Goal: Information Seeking & Learning: Check status

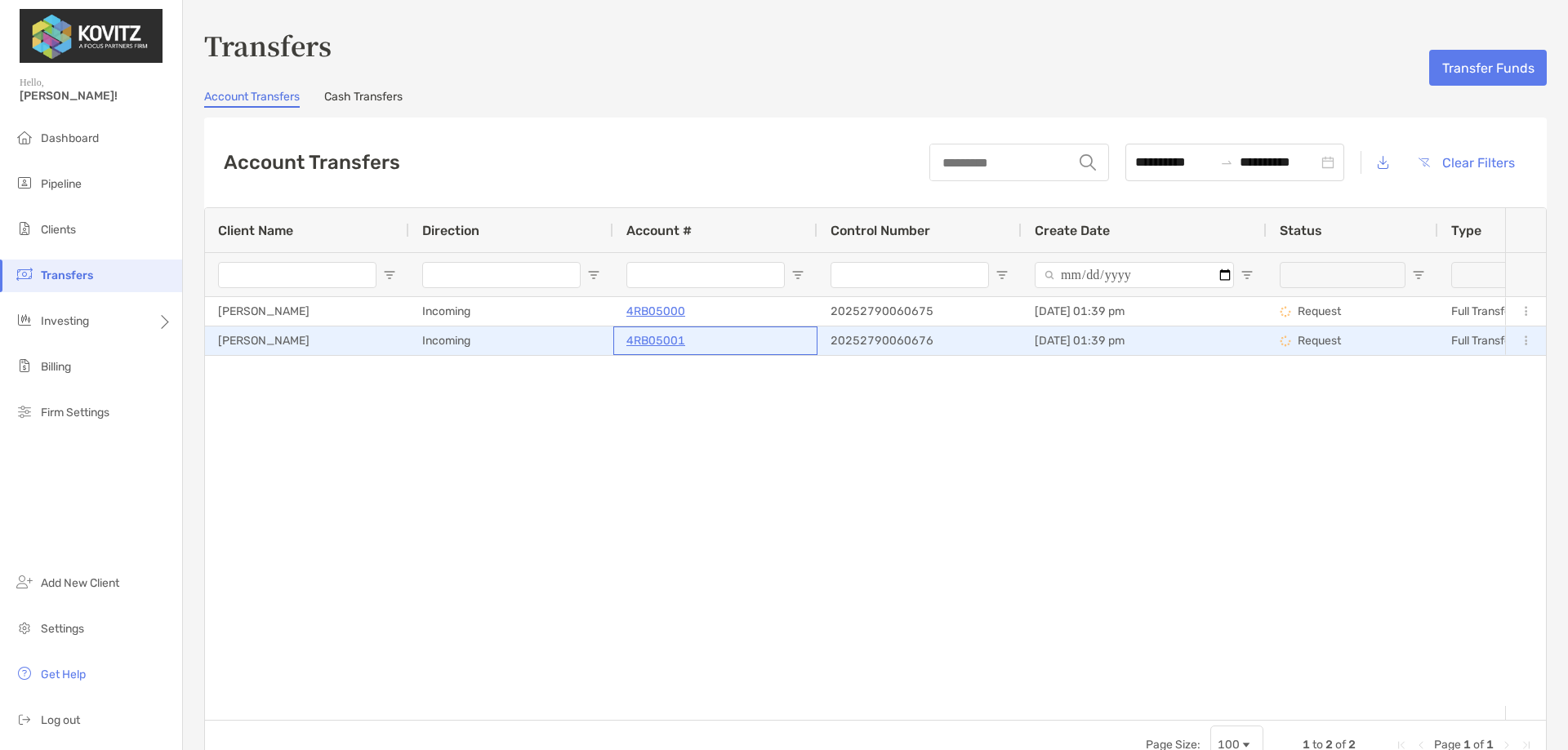
click at [649, 338] on p "4RB05001" at bounding box center [656, 340] width 59 height 21
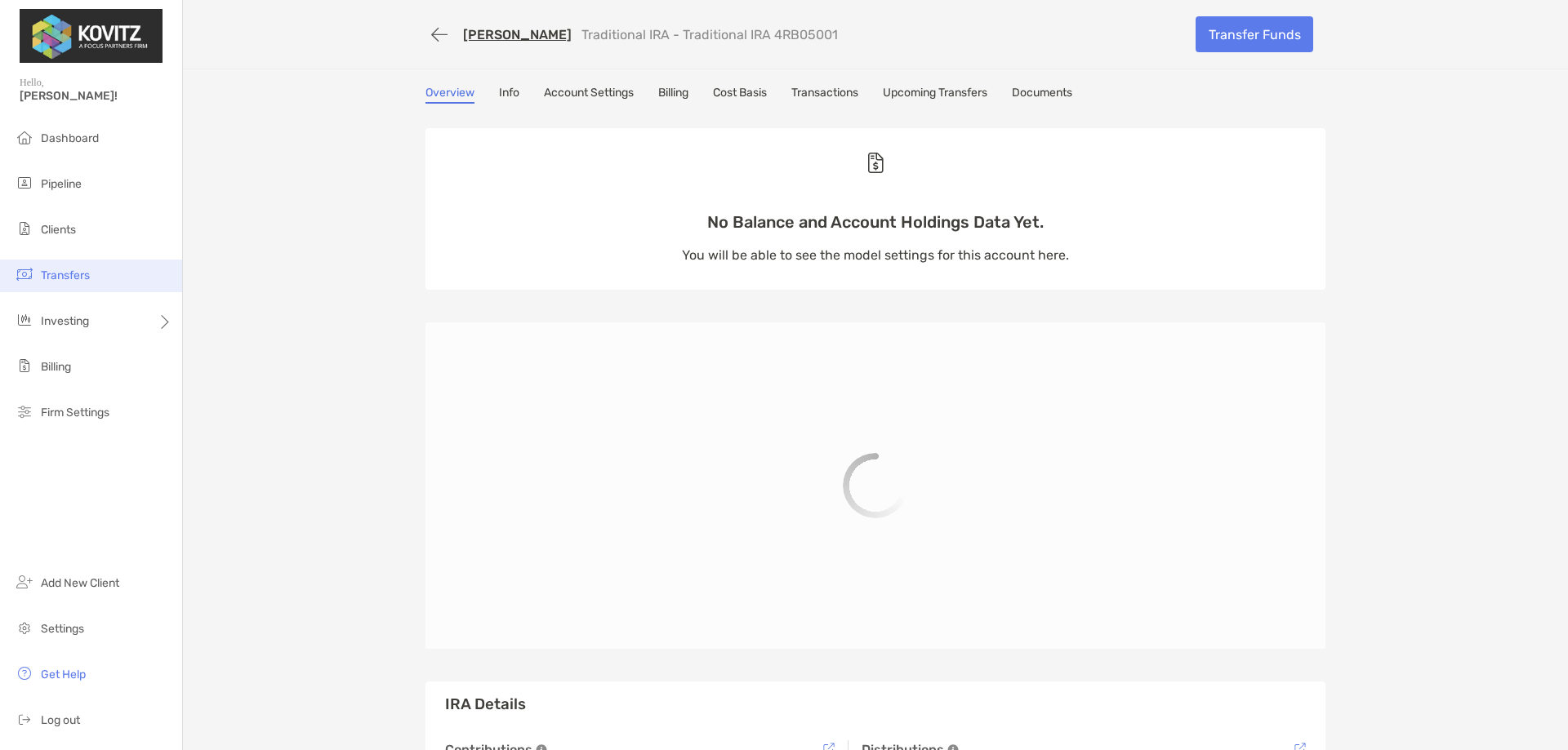
click at [89, 269] on span "Transfers" at bounding box center [66, 275] width 49 height 14
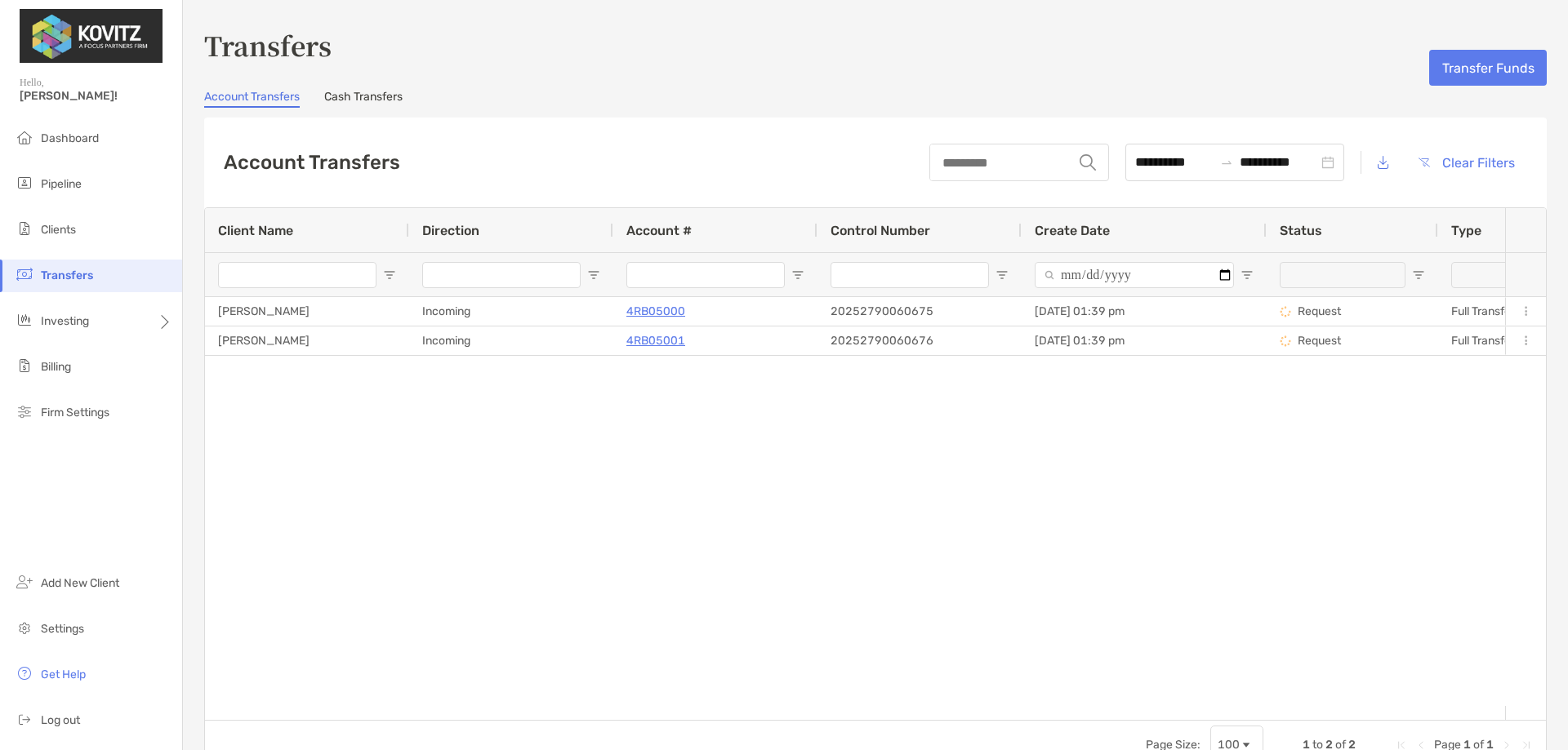
click at [66, 283] on li "Transfers" at bounding box center [91, 276] width 182 height 33
drag, startPoint x: 845, startPoint y: 704, endPoint x: 1128, endPoint y: 709, distance: 283.0
click at [1128, 709] on div "Client Name Direction Account # Control Number Create Date Status Type Contra F…" at bounding box center [875, 463] width 1341 height 512
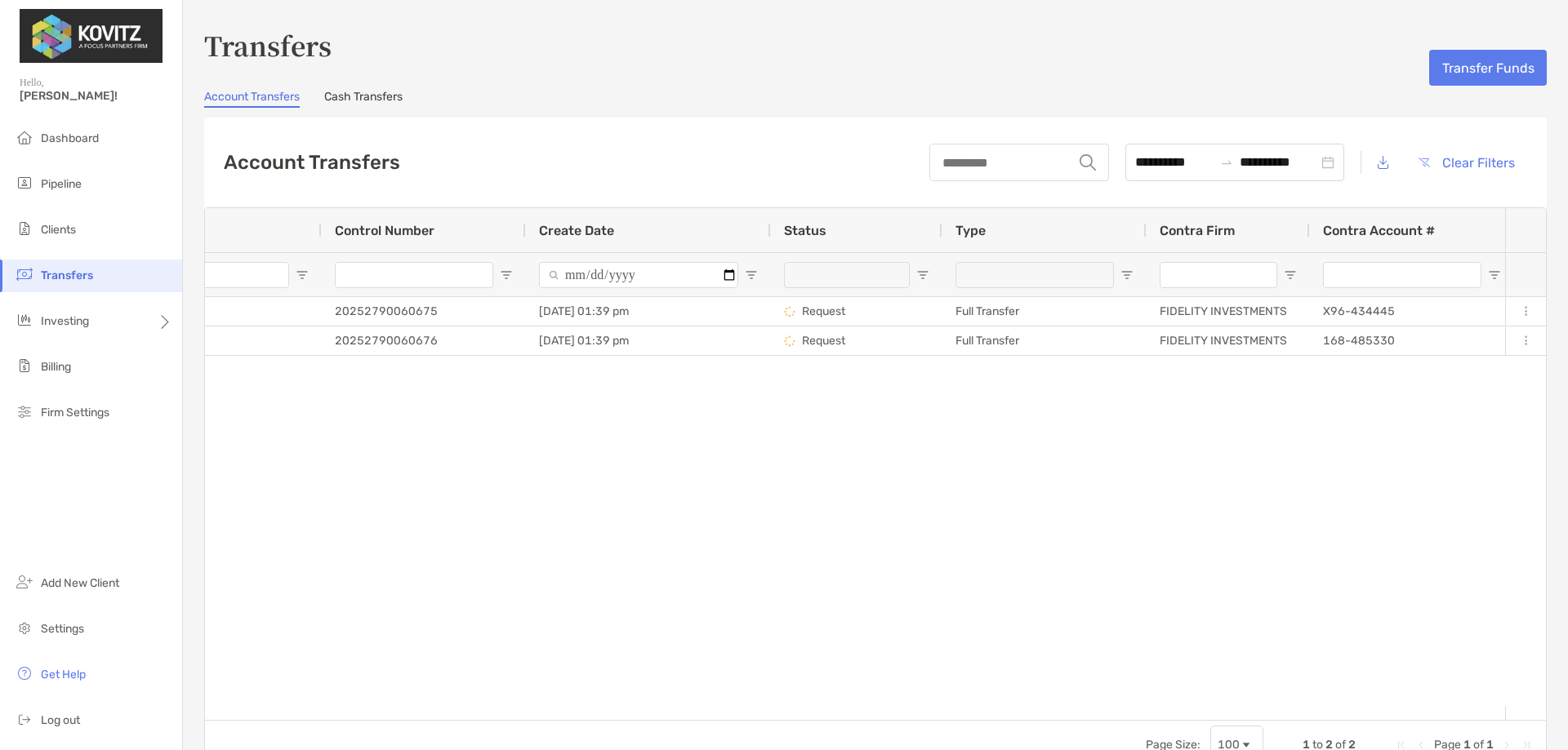
scroll to position [0, 574]
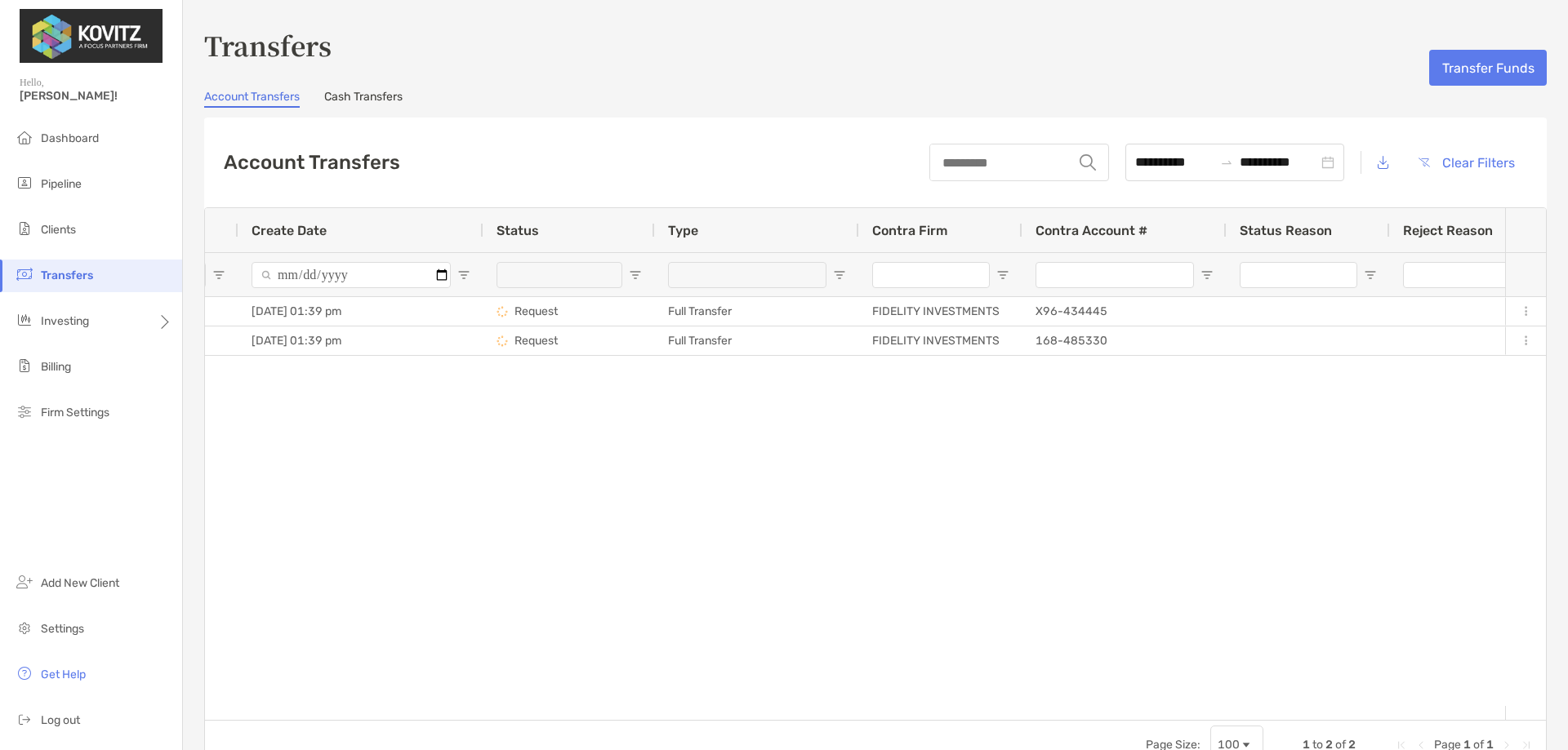
click at [413, 419] on div "[PERSON_NAME] Incoming 4RB05000 20252790060675 [DATE] 01:39 pm Request Full Tra…" at bounding box center [855, 502] width 1300 height 409
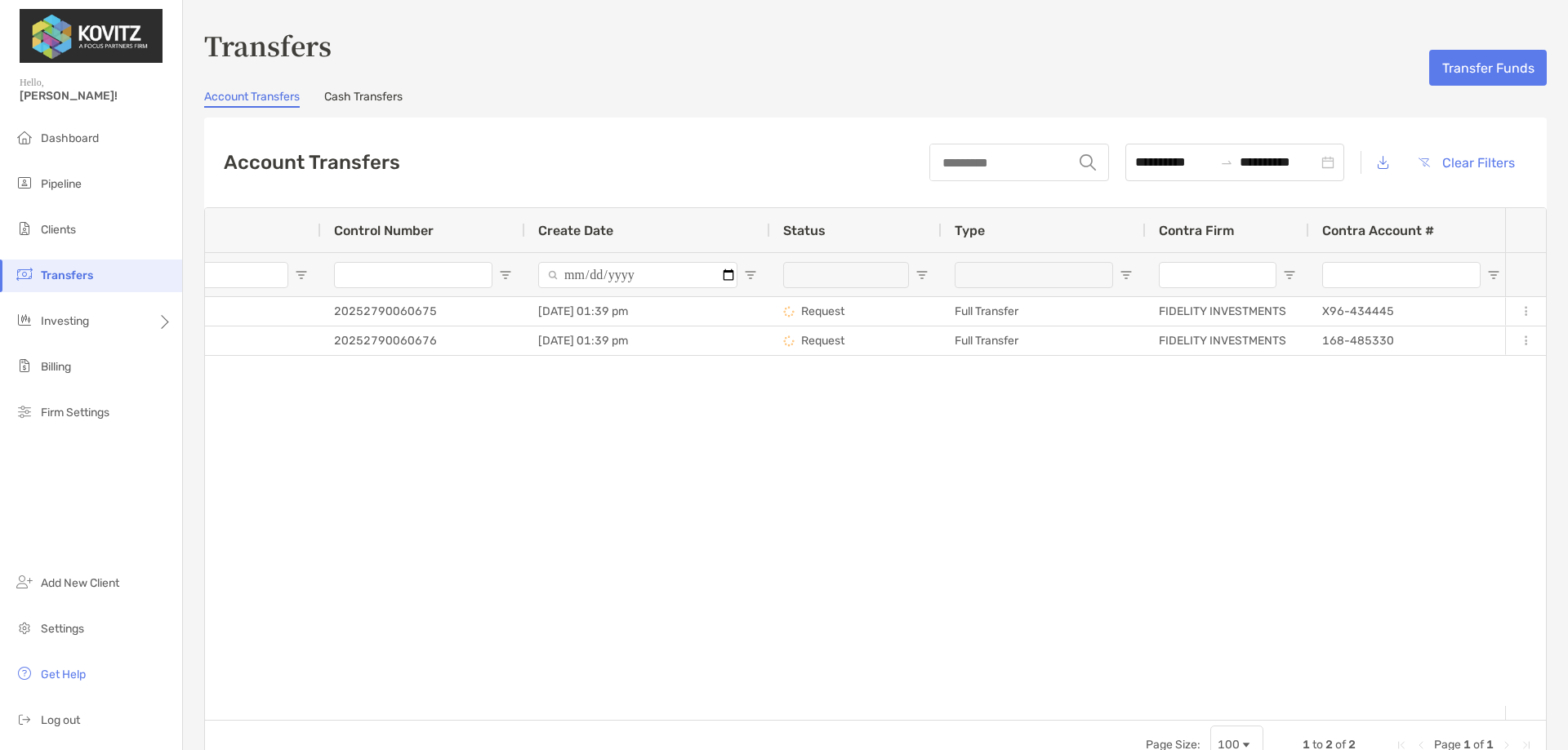
scroll to position [0, 471]
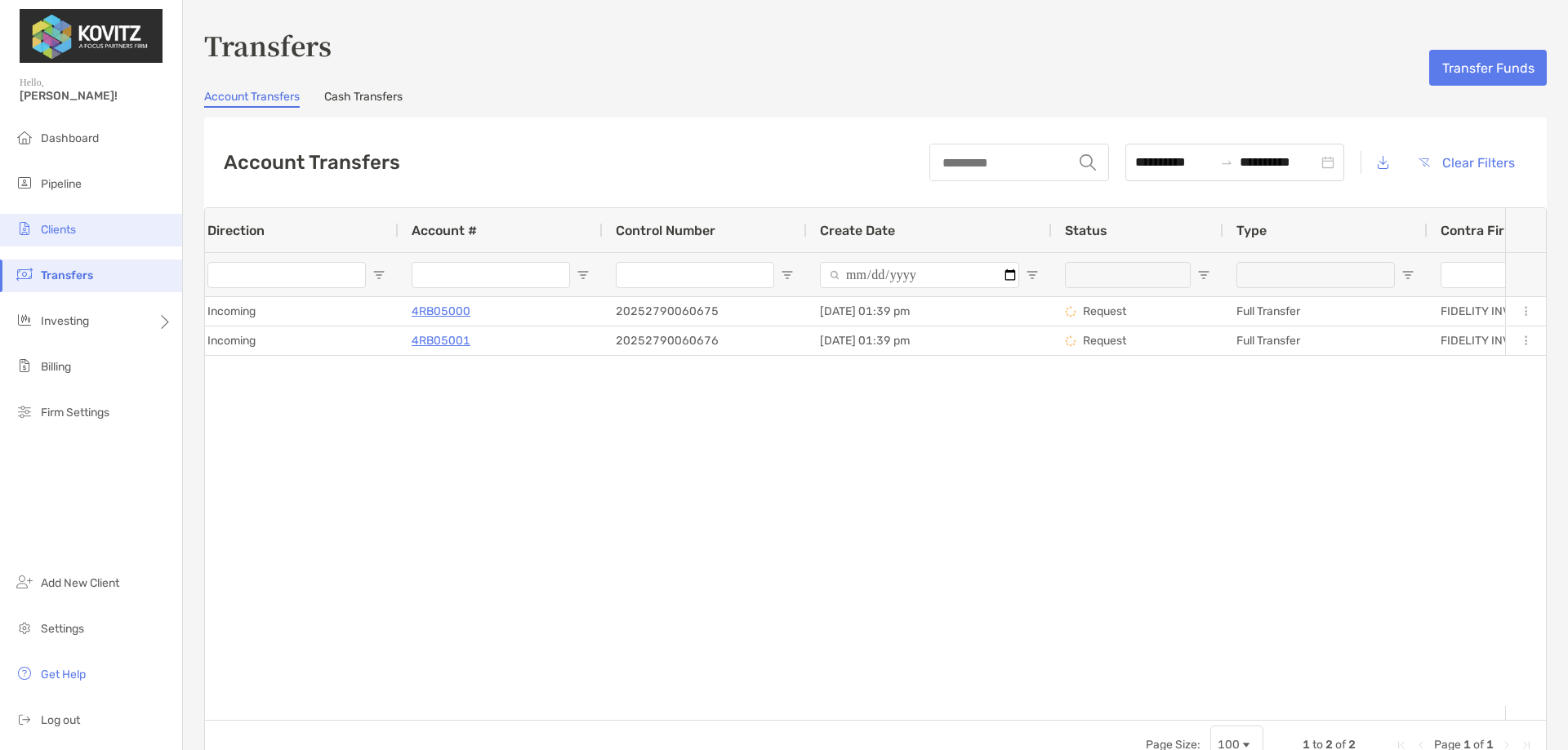
click at [68, 219] on li "Clients" at bounding box center [91, 230] width 182 height 33
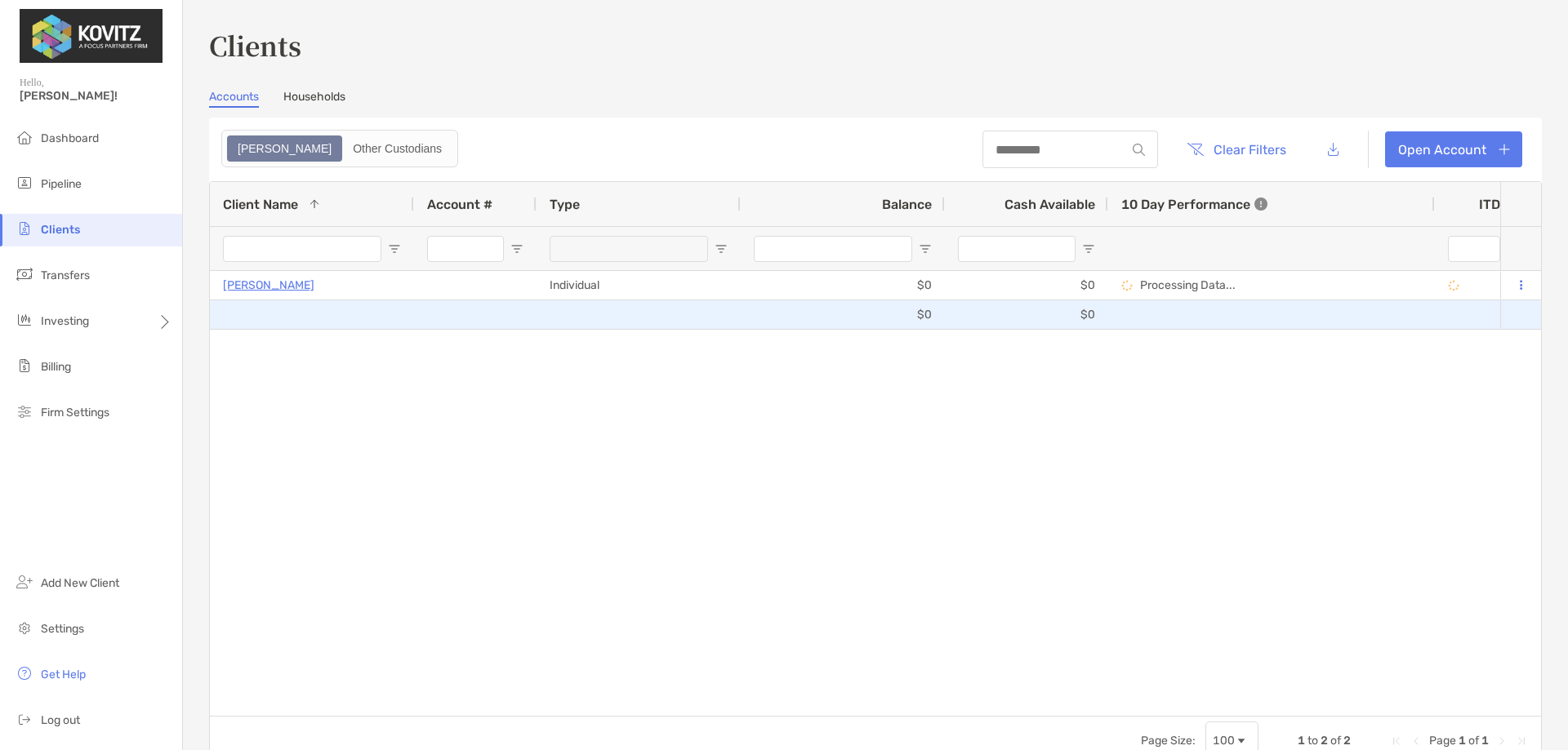
type input "*********"
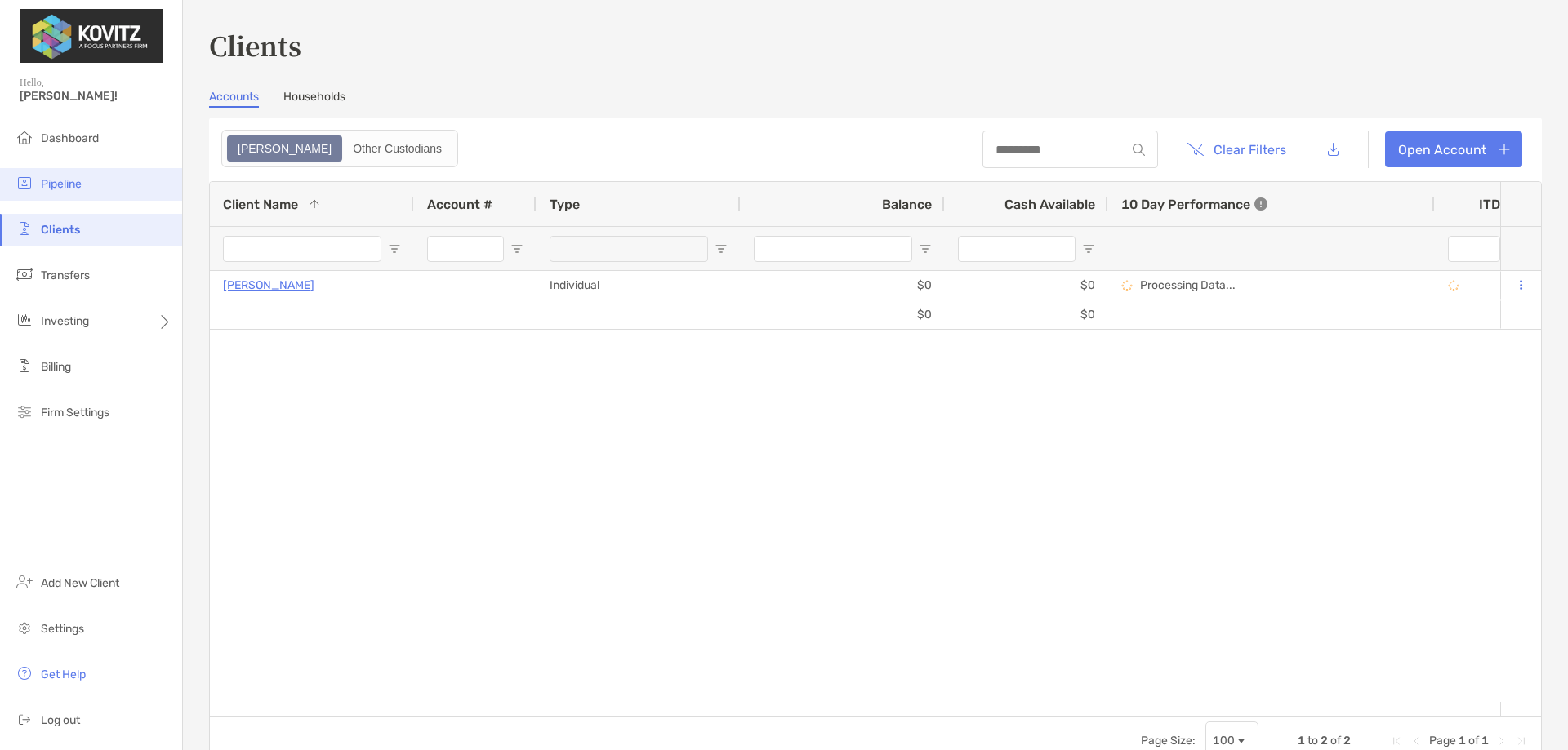
click at [114, 189] on li "Pipeline" at bounding box center [91, 185] width 182 height 33
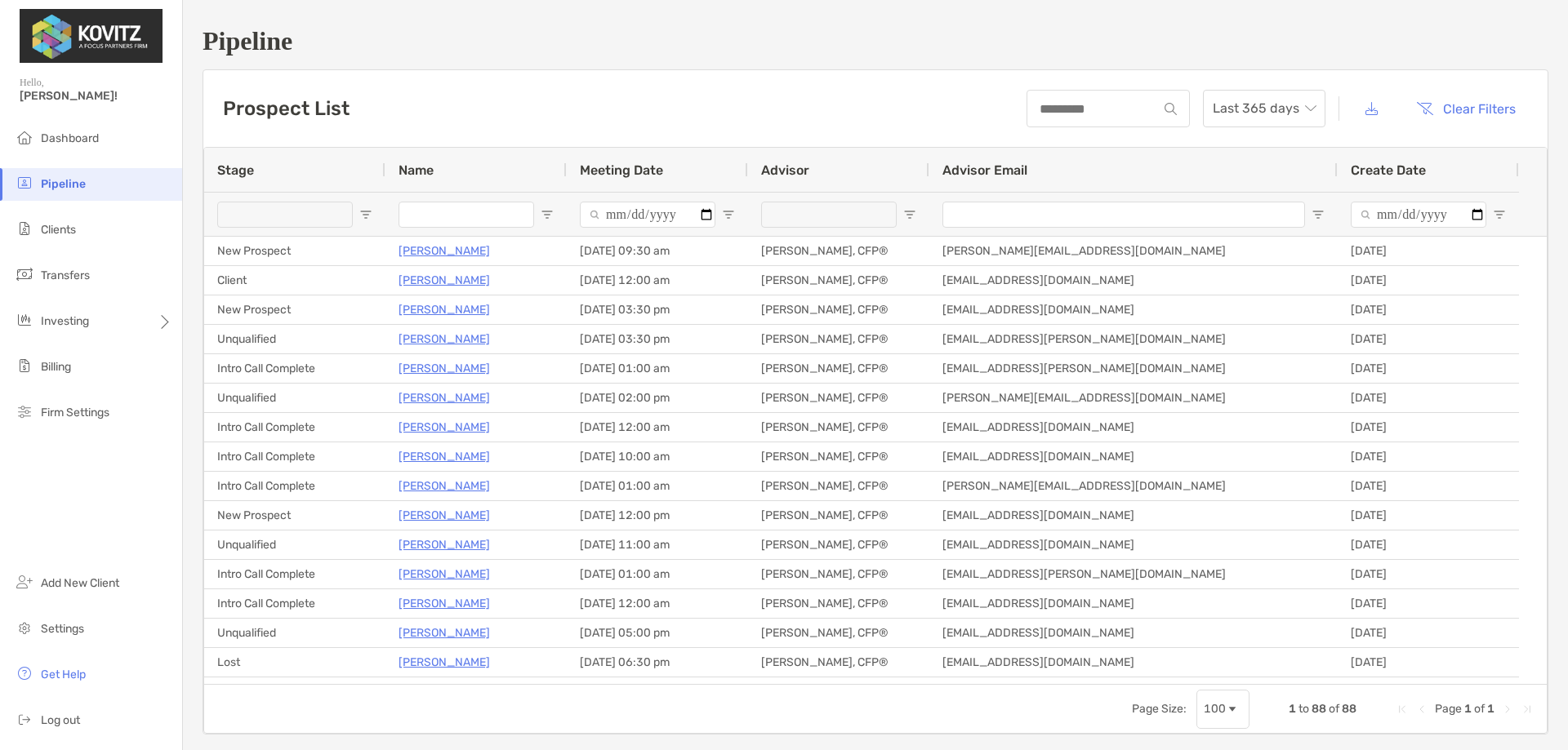
click at [371, 216] on span "Open Filter Menu" at bounding box center [366, 214] width 13 height 13
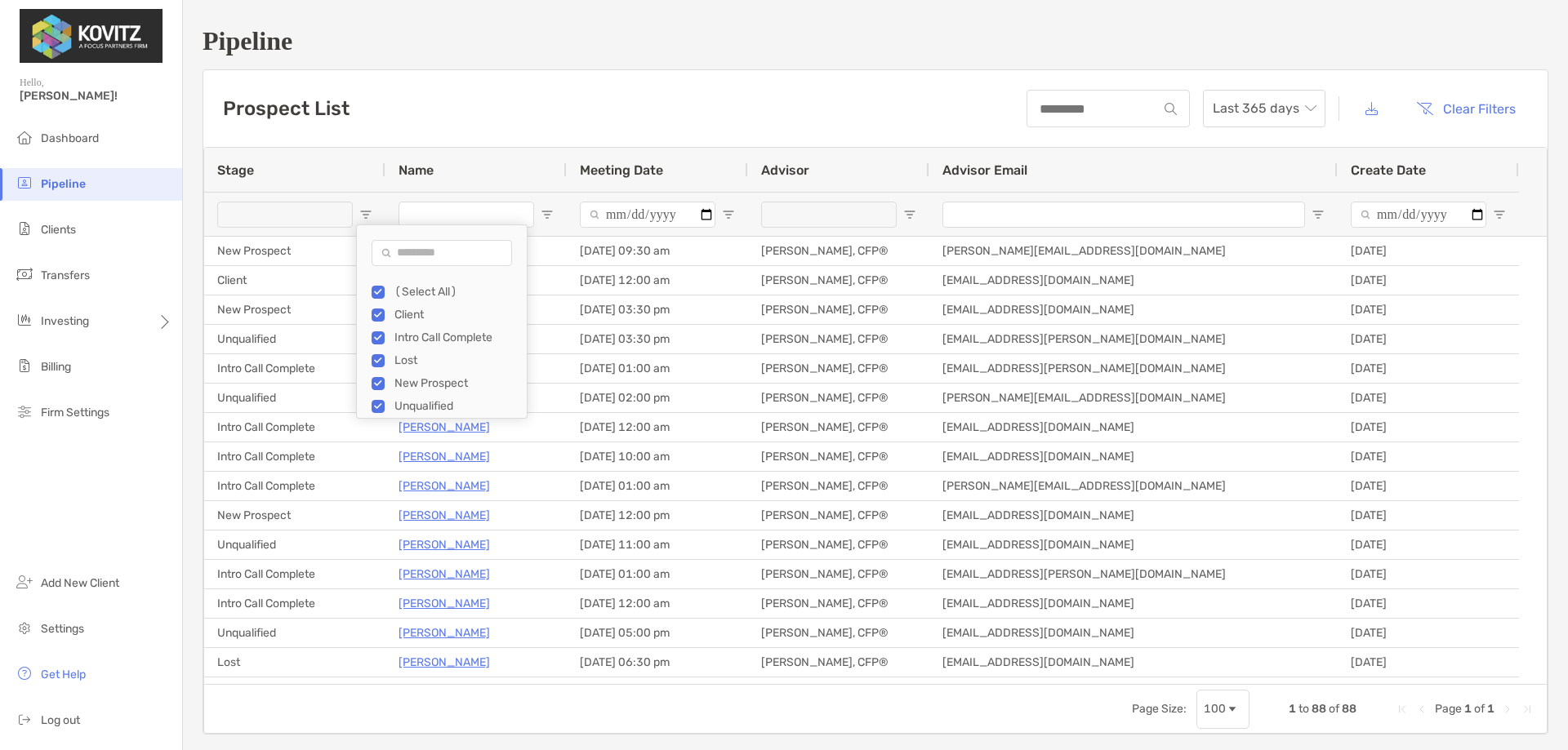
click at [399, 298] on div "(Select All)" at bounding box center [455, 292] width 122 height 14
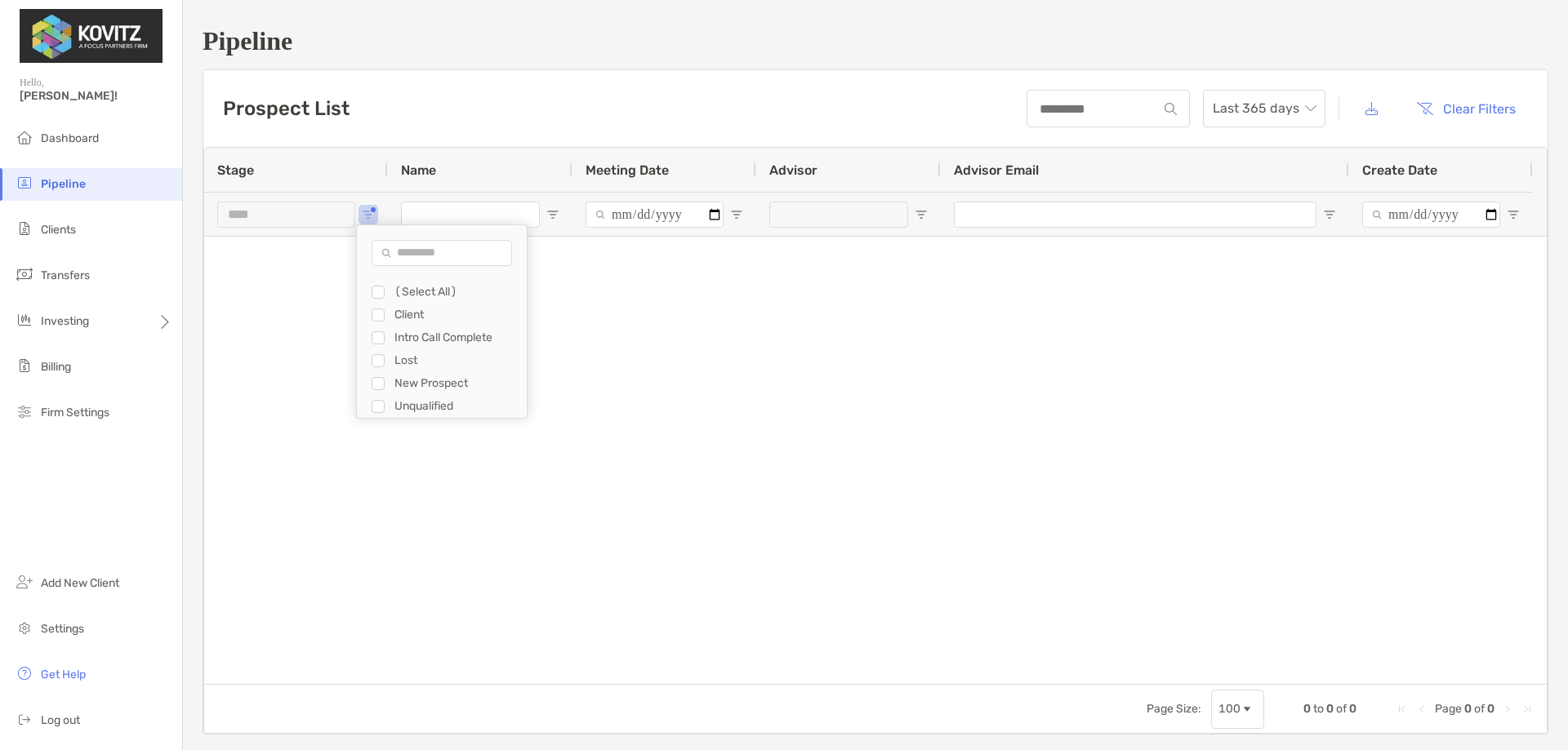
click at [398, 315] on div "Client" at bounding box center [455, 315] width 122 height 14
type input "**********"
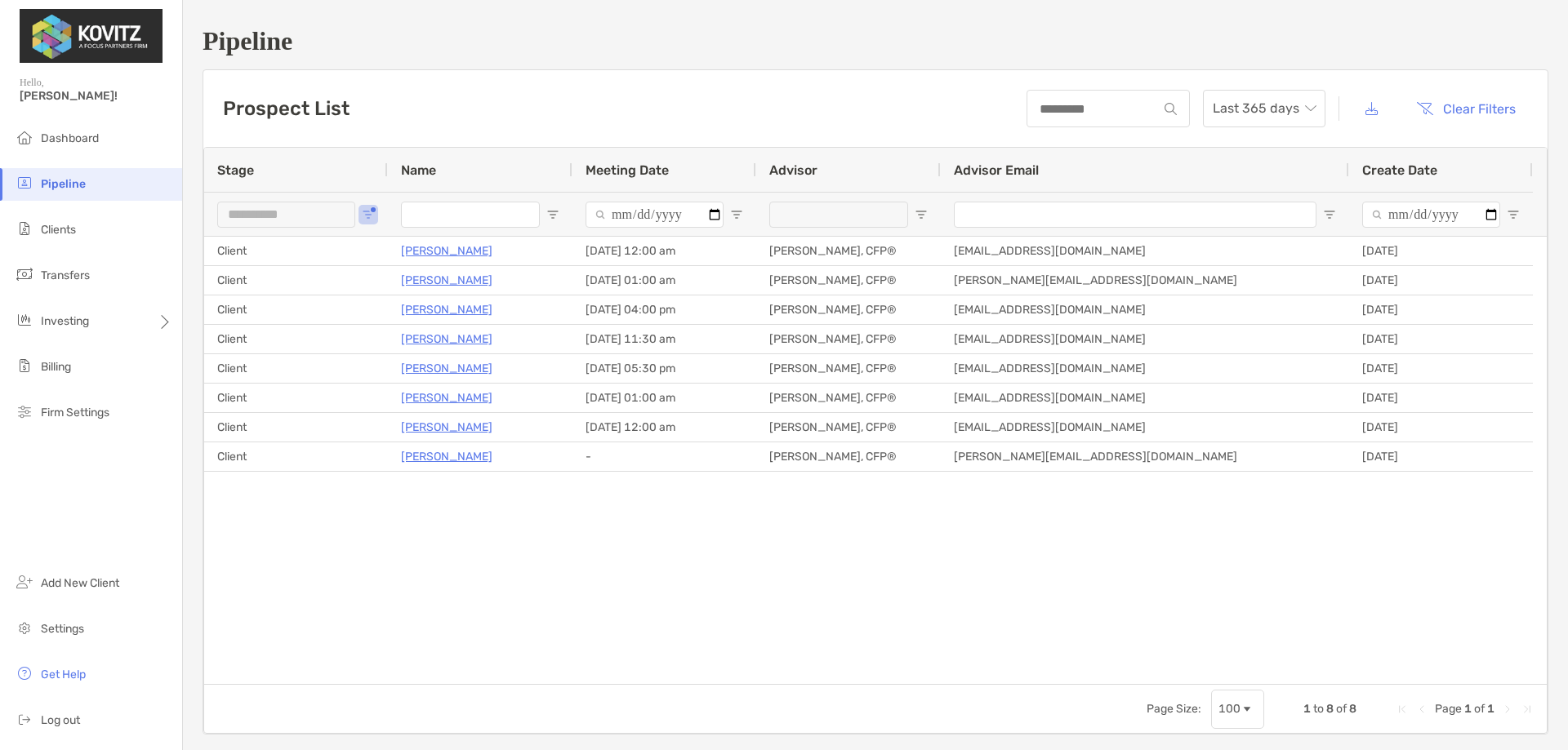
click at [1091, 580] on div "Client [PERSON_NAME] [DATE] 12:00 am [PERSON_NAME], CFP® [EMAIL_ADDRESS][DOMAIN…" at bounding box center [875, 460] width 1343 height 448
click at [1353, 106] on button "button" at bounding box center [1372, 108] width 39 height 35
